Goal: Task Accomplishment & Management: Complete application form

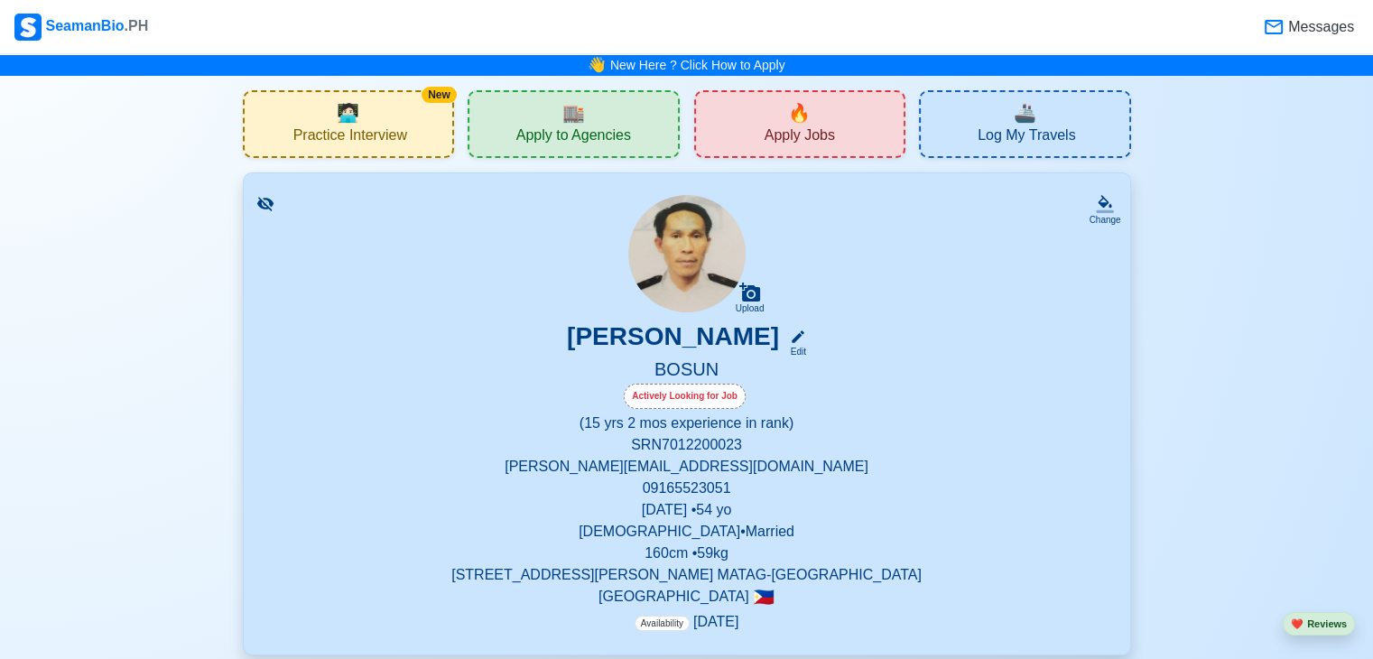
click at [819, 116] on div "🔥 Apply Jobs" at bounding box center [800, 124] width 212 height 68
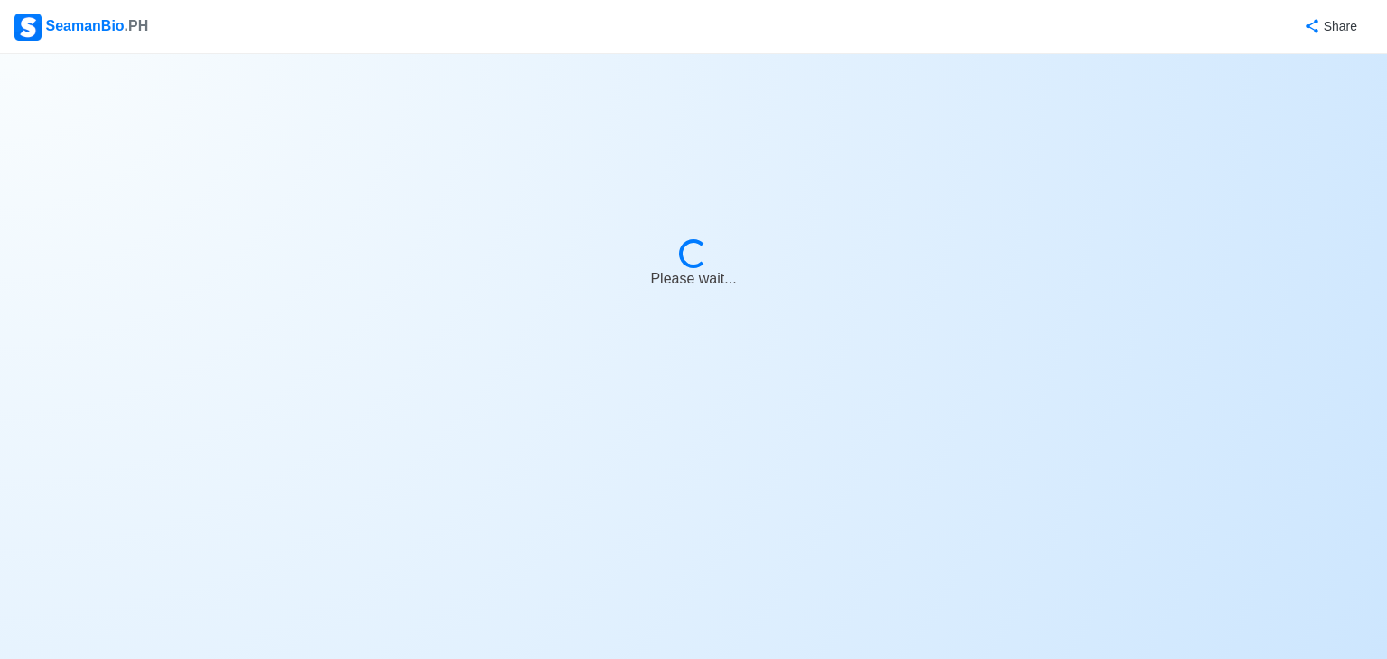
select select "Bosun"
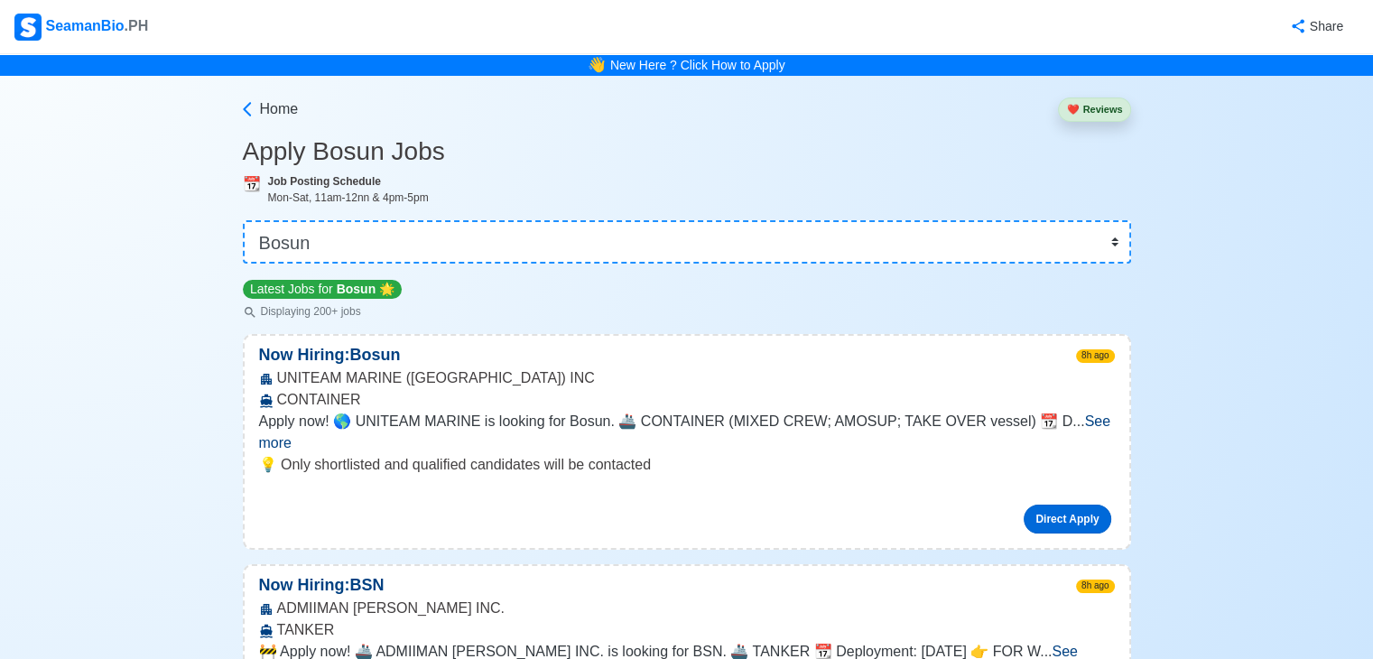
click at [1039, 505] on link "Direct Apply" at bounding box center [1067, 519] width 87 height 29
click at [1048, 505] on link "Direct Apply" at bounding box center [1067, 519] width 87 height 29
click at [1071, 426] on span "See more" at bounding box center [685, 431] width 852 height 37
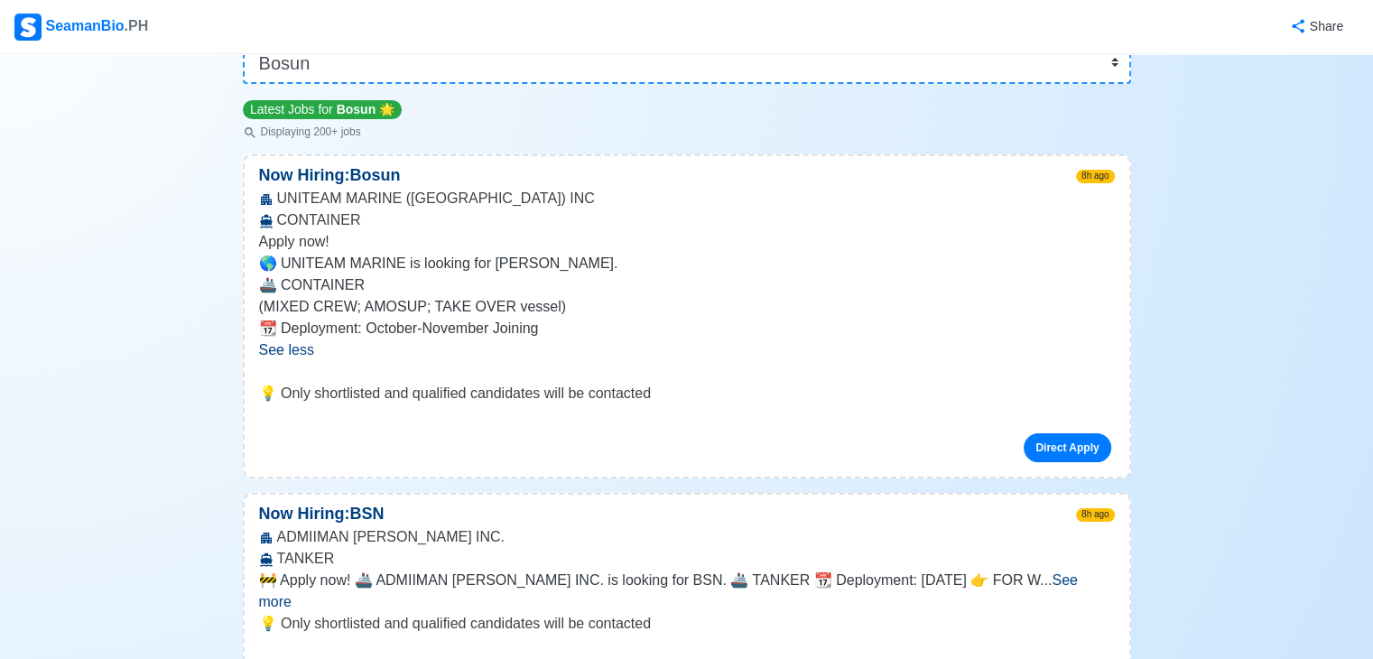
scroll to position [226, 0]
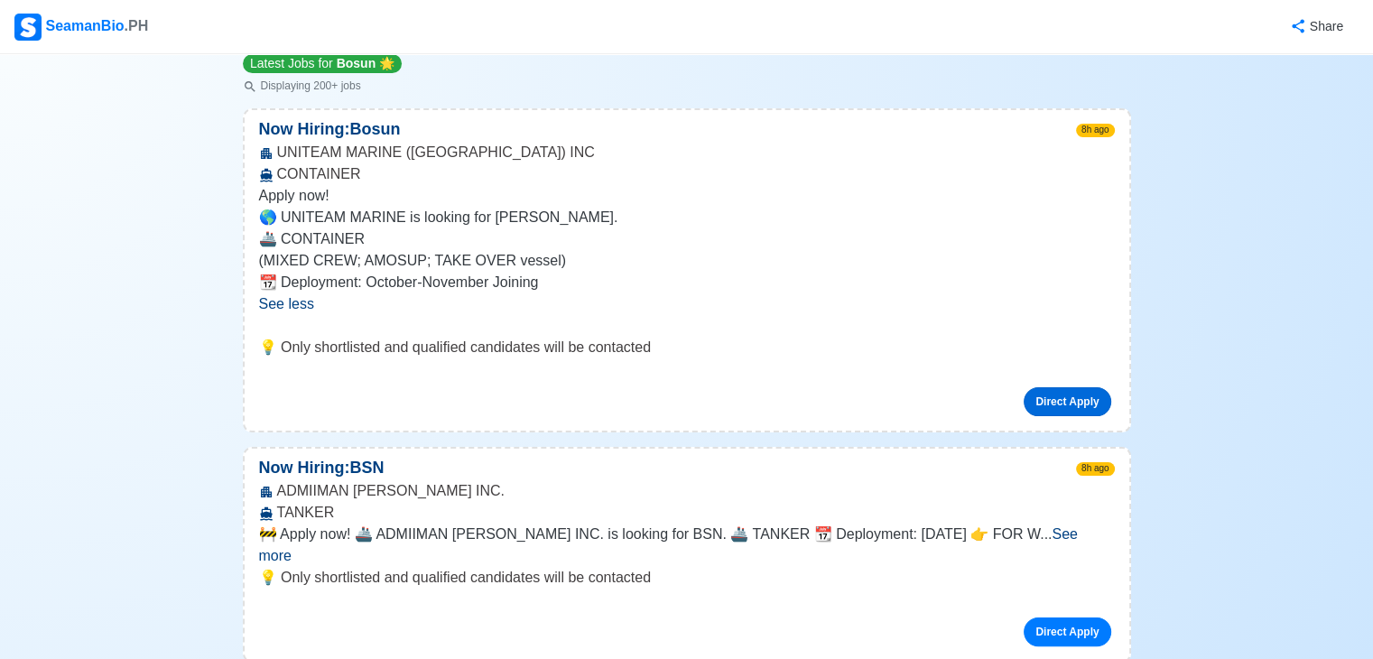
click at [1063, 405] on link "Direct Apply" at bounding box center [1067, 401] width 87 height 29
click at [1078, 407] on link "Direct Apply" at bounding box center [1067, 401] width 87 height 29
click at [1090, 394] on link "Direct Apply" at bounding box center [1067, 401] width 87 height 29
click at [697, 283] on p "📆 Deployment: October-November Joining" at bounding box center [687, 283] width 856 height 22
